Goal: Find specific page/section: Find specific page/section

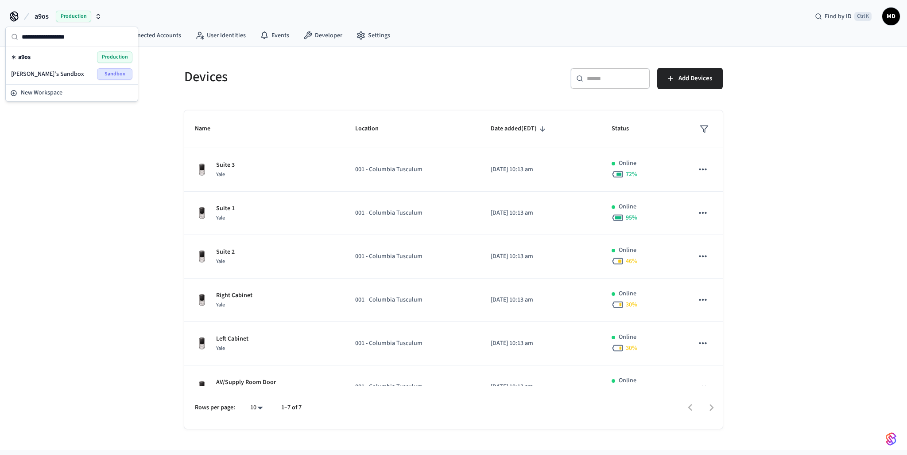
click at [97, 14] on icon "button" at bounding box center [98, 16] width 7 height 7
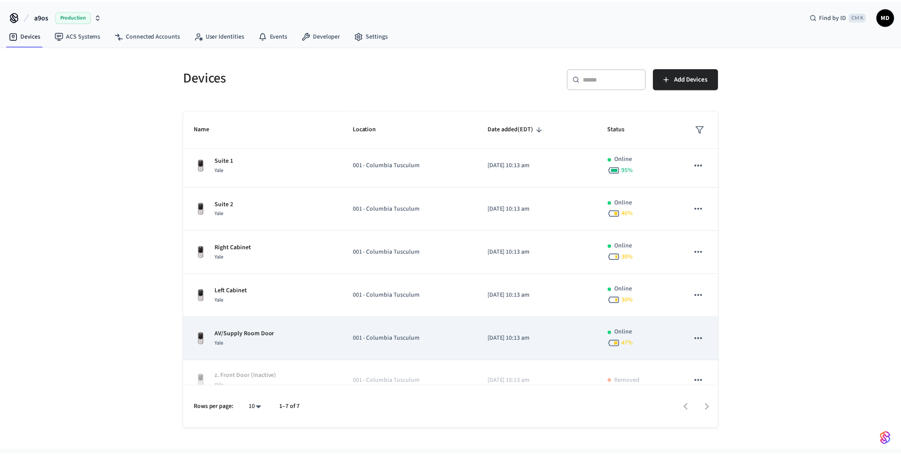
scroll to position [62, 0]
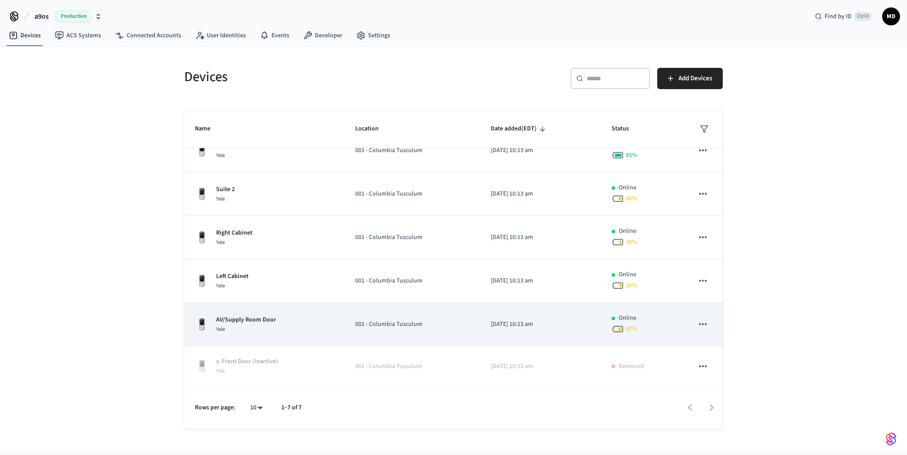
click at [252, 324] on div "Yale" at bounding box center [246, 328] width 60 height 9
click at [248, 319] on p "AV/Supply Room Door" at bounding box center [246, 319] width 60 height 9
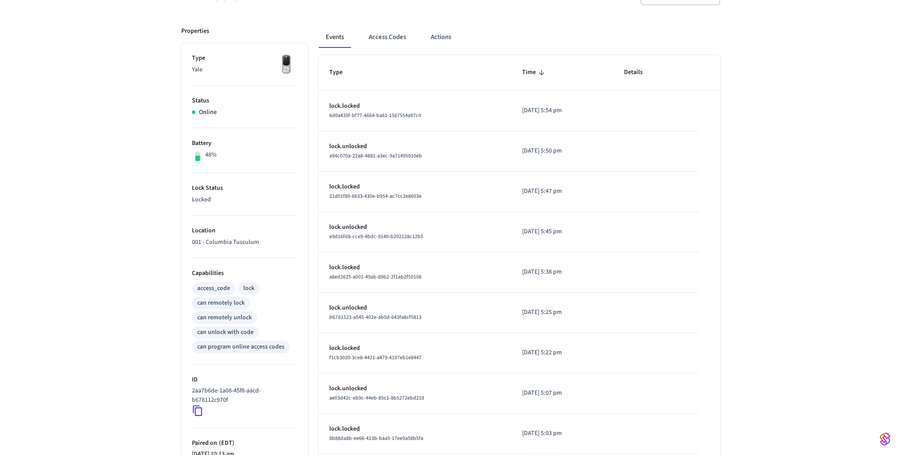
scroll to position [202, 0]
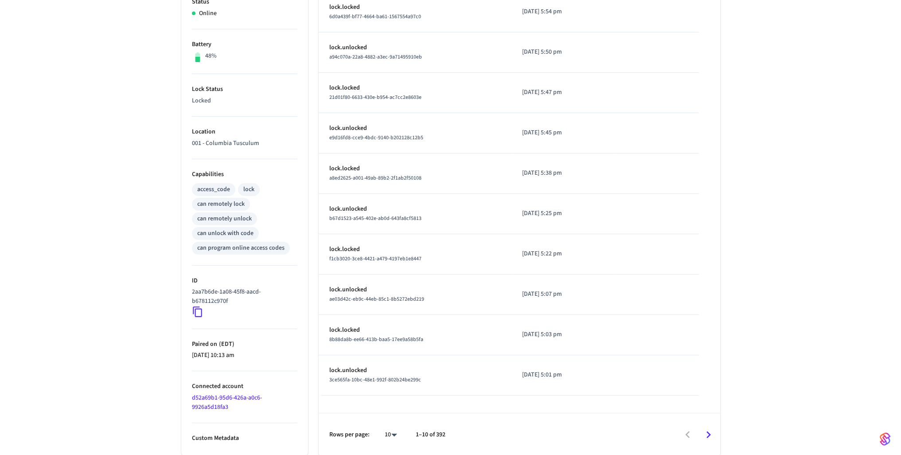
click at [194, 312] on icon at bounding box center [198, 312] width 12 height 12
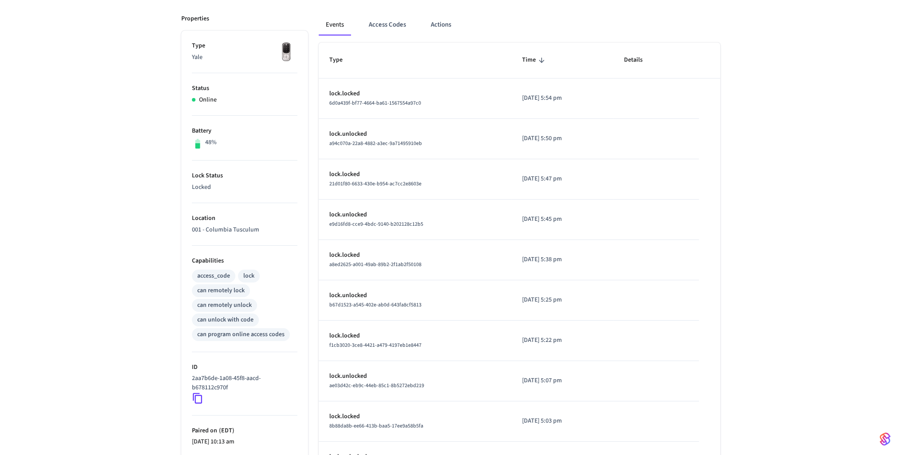
scroll to position [0, 0]
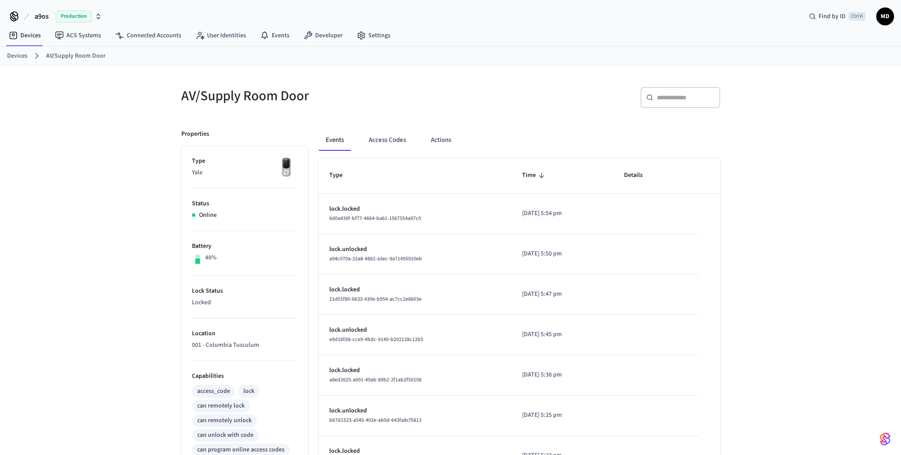
click at [44, 146] on div "AV/Supply Room Door ​ ​ Properties Type Yale Status Online Battery 48% Lock Sta…" at bounding box center [450, 361] width 901 height 591
click at [98, 11] on div "Production" at bounding box center [79, 17] width 46 height 12
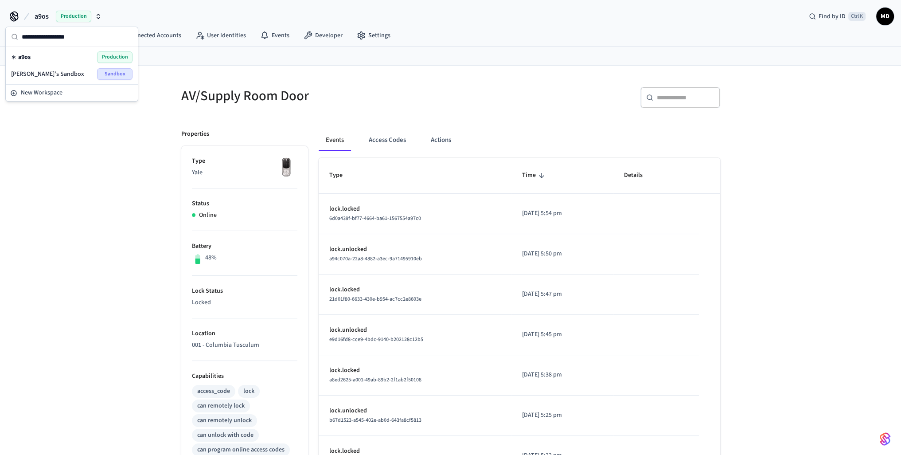
click at [45, 74] on span "[PERSON_NAME]'s Sandbox" at bounding box center [47, 74] width 73 height 9
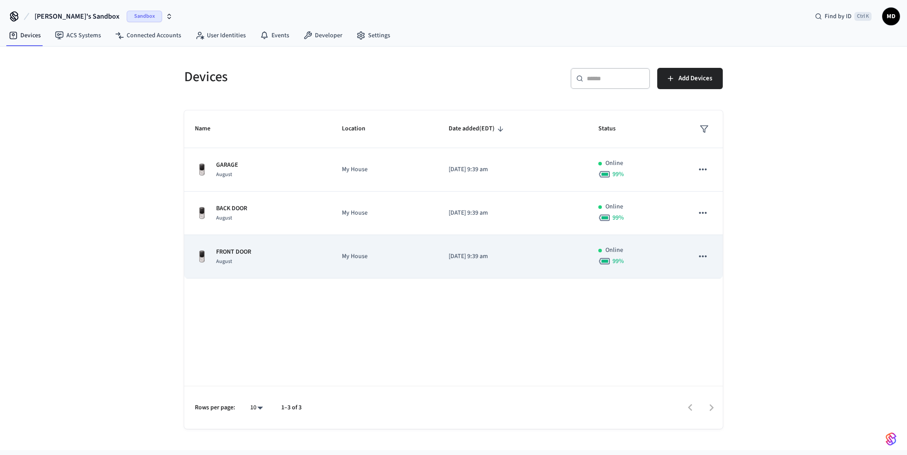
click at [703, 257] on icon "sticky table" at bounding box center [703, 256] width 12 height 12
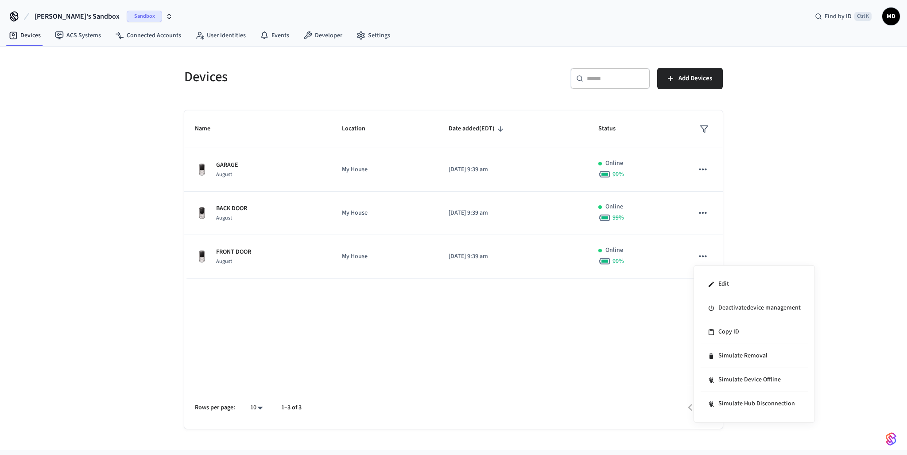
click at [378, 245] on div at bounding box center [453, 227] width 907 height 455
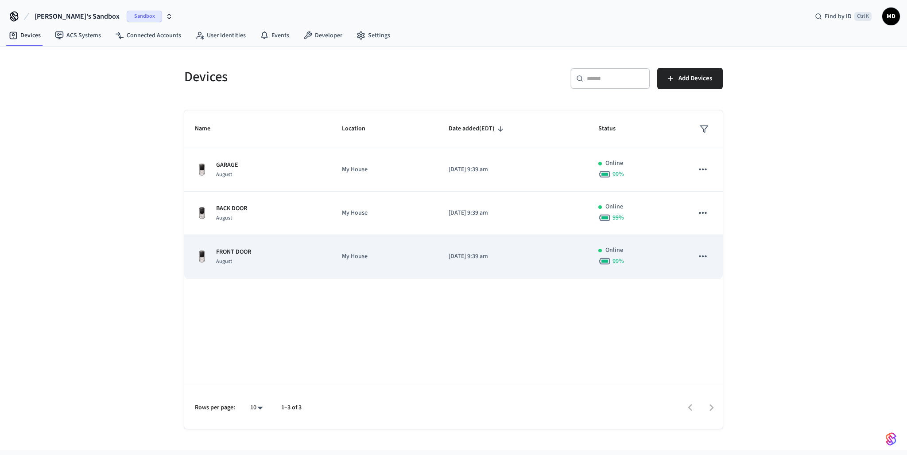
click at [233, 250] on p "FRONT DOOR" at bounding box center [233, 251] width 35 height 9
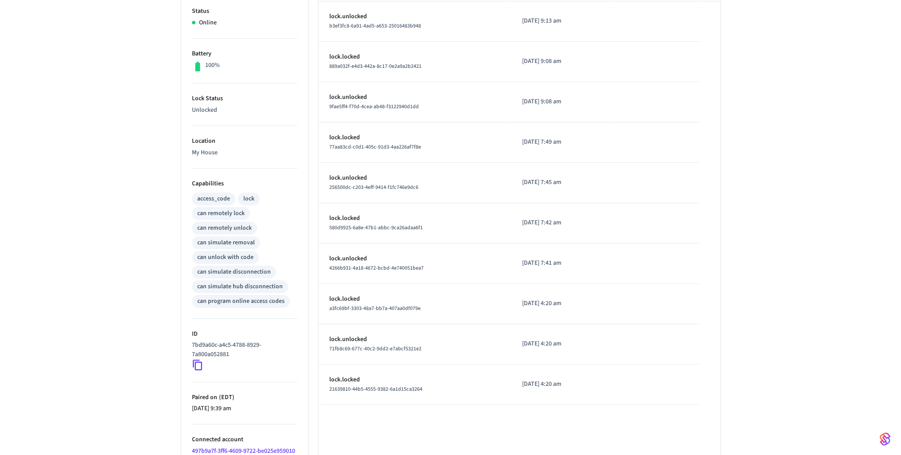
scroll to position [236, 0]
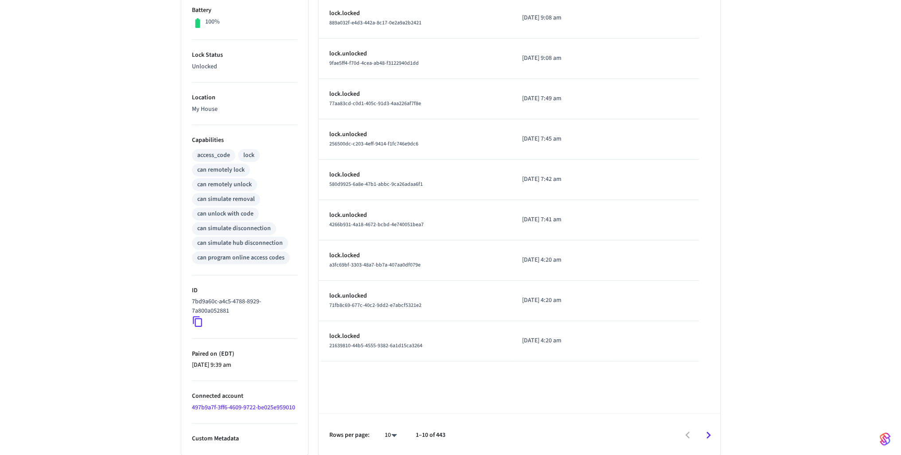
click at [198, 317] on icon at bounding box center [197, 321] width 9 height 11
click at [551, 440] on div at bounding box center [586, 434] width 265 height 21
